Goal: Download file/media

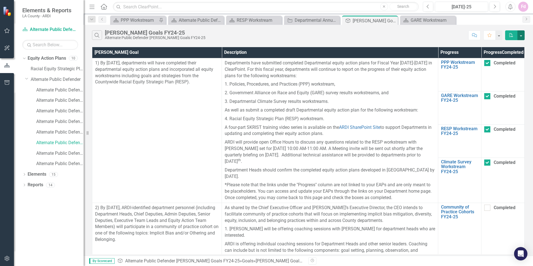
click at [519, 35] on button "button" at bounding box center [520, 35] width 7 height 10
click at [514, 45] on link "PDF Export to PDF" at bounding box center [502, 45] width 44 height 10
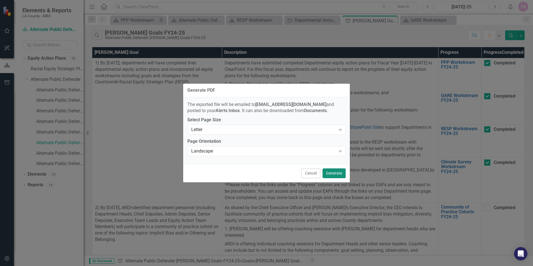
click at [335, 170] on button "Generate" at bounding box center [333, 173] width 23 height 10
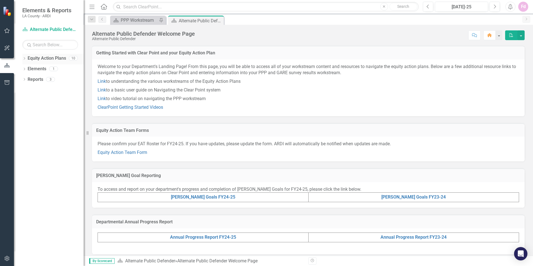
click at [25, 59] on icon "Dropdown" at bounding box center [24, 58] width 4 height 3
click at [27, 79] on icon "Dropdown" at bounding box center [27, 78] width 4 height 3
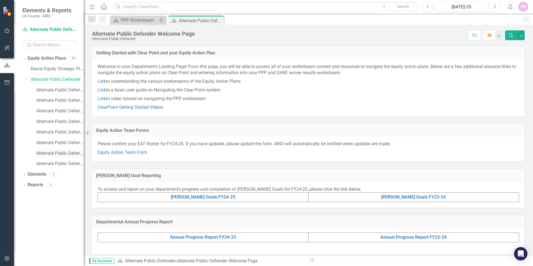
click at [51, 154] on link "Alternate Public Defender Annual Report FY24-25" at bounding box center [59, 153] width 47 height 6
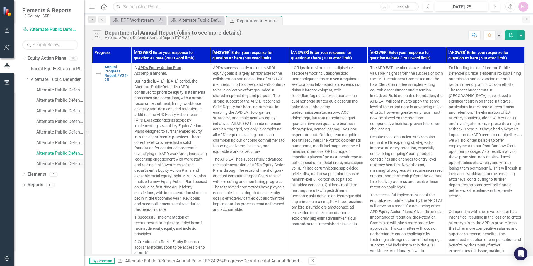
click at [47, 163] on link "Alternate Public Defender RESP" at bounding box center [59, 164] width 47 height 6
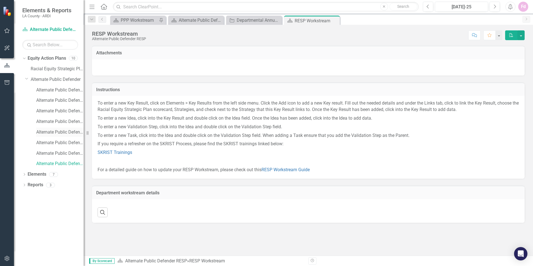
click at [49, 130] on link "Alternate Public Defender GARE" at bounding box center [59, 132] width 47 height 6
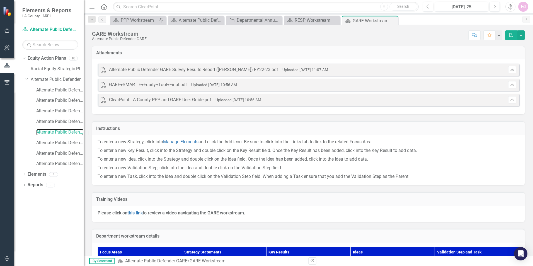
scroll to position [135, 0]
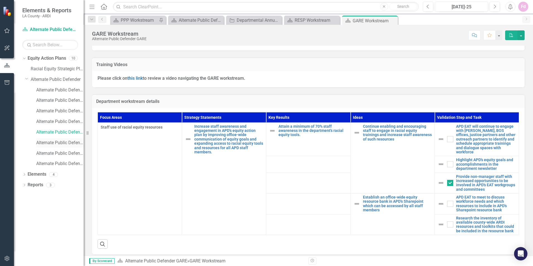
click at [43, 142] on link "Alternate Public Defender [PERSON_NAME] Goals FY24-25" at bounding box center [59, 143] width 47 height 6
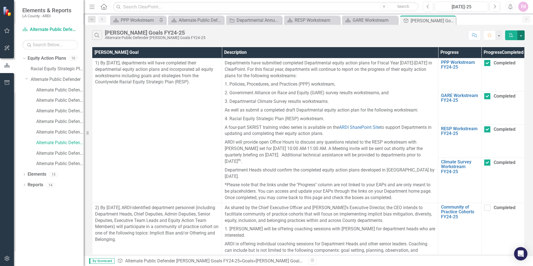
click at [521, 33] on button "button" at bounding box center [520, 35] width 7 height 10
click at [501, 46] on link "PDF Export to PDF" at bounding box center [502, 45] width 44 height 10
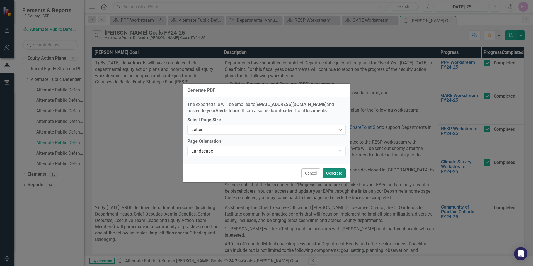
click at [331, 173] on button "Generate" at bounding box center [333, 173] width 23 height 10
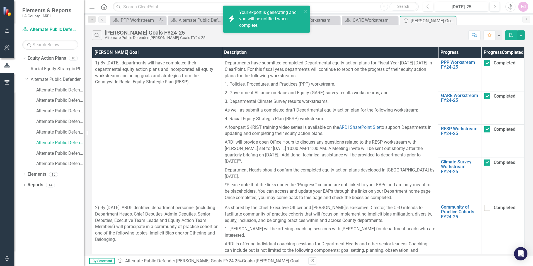
click at [249, 25] on div "Your export is generating and you will be notified when complete." at bounding box center [270, 18] width 63 height 19
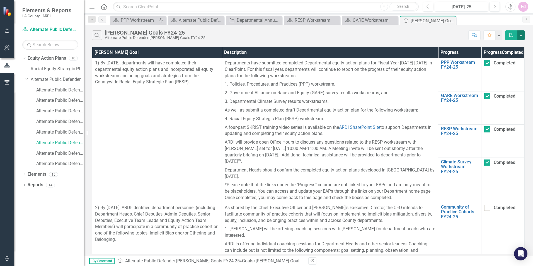
click at [522, 36] on button "button" at bounding box center [520, 35] width 7 height 10
click at [501, 46] on link "PDF Export to PDF" at bounding box center [502, 45] width 44 height 10
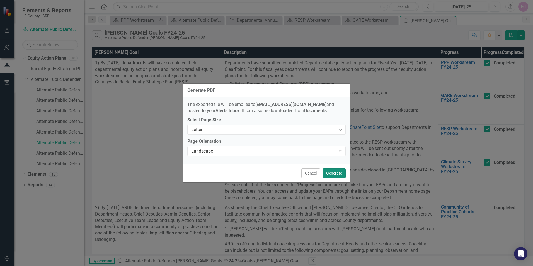
click at [332, 174] on button "Generate" at bounding box center [333, 173] width 23 height 10
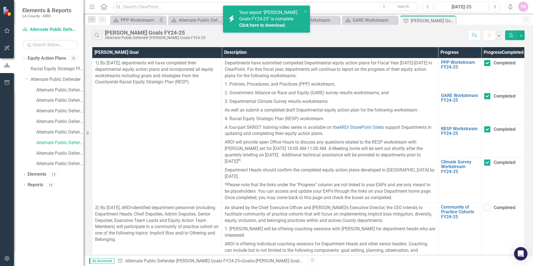
click at [264, 25] on link "Click here to download." at bounding box center [262, 25] width 47 height 5
